Goal: Check status

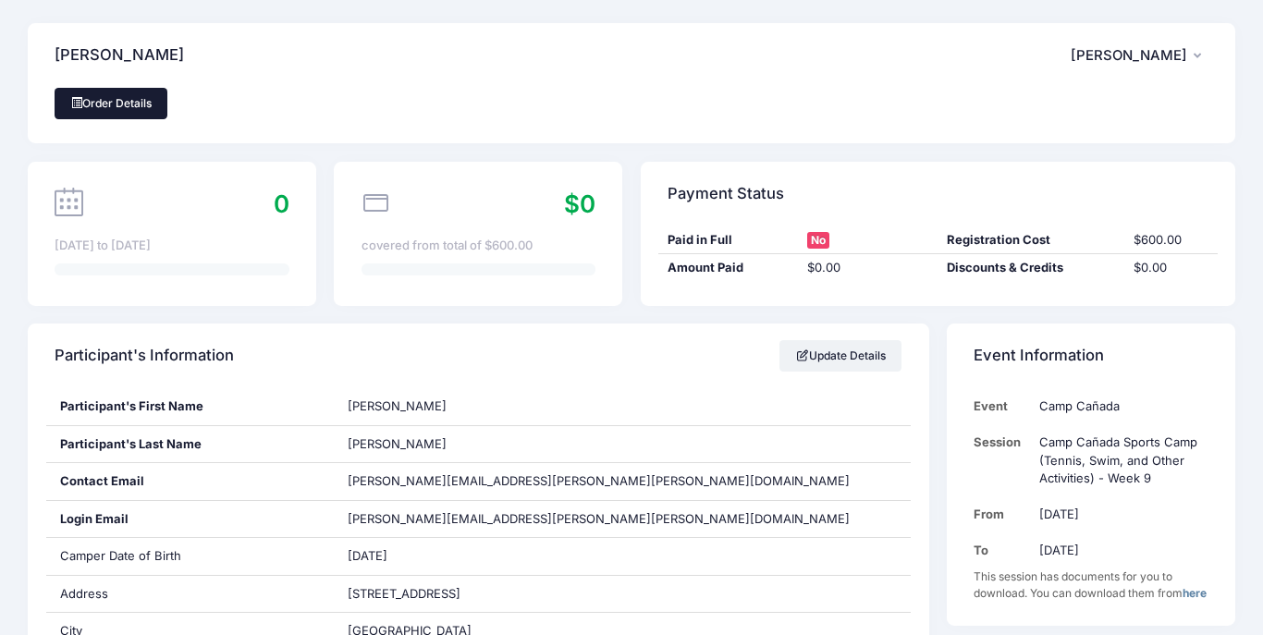
click at [129, 103] on link "Order Details" at bounding box center [111, 103] width 113 height 31
